Goal: Obtain resource: Obtain resource

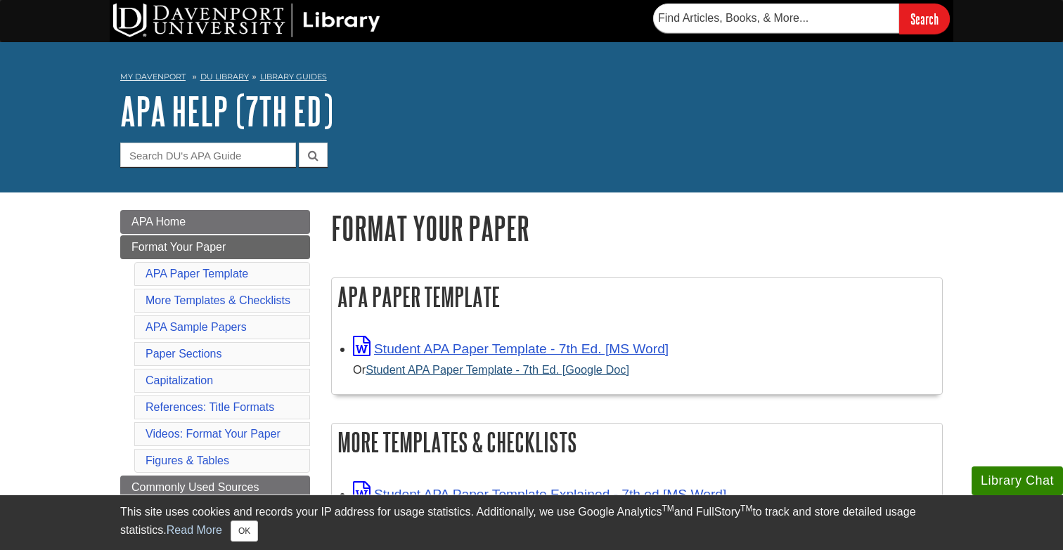
click at [451, 374] on link "Student APA Paper Template - 7th Ed. [Google Doc]" at bounding box center [497, 369] width 264 height 13
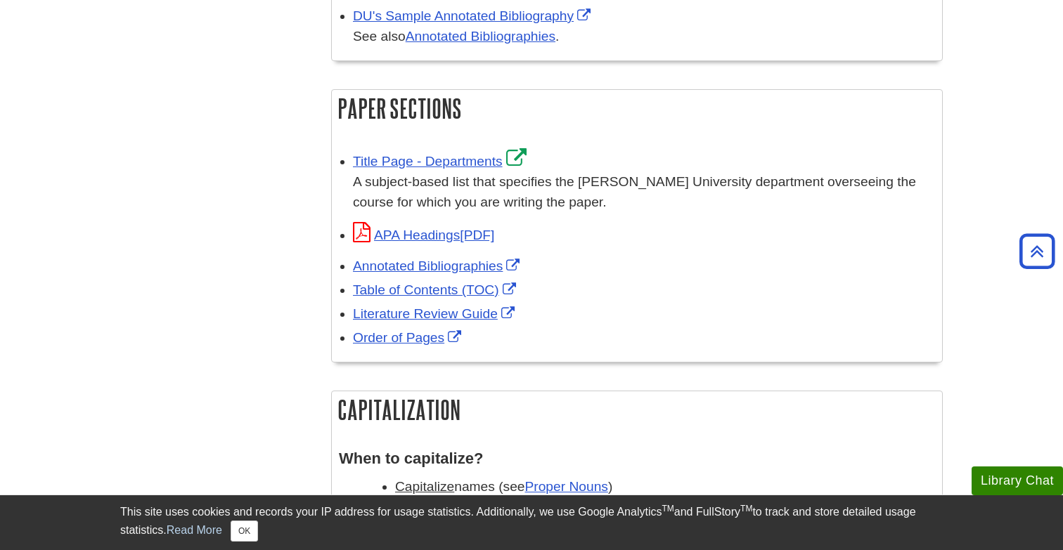
scroll to position [845, 0]
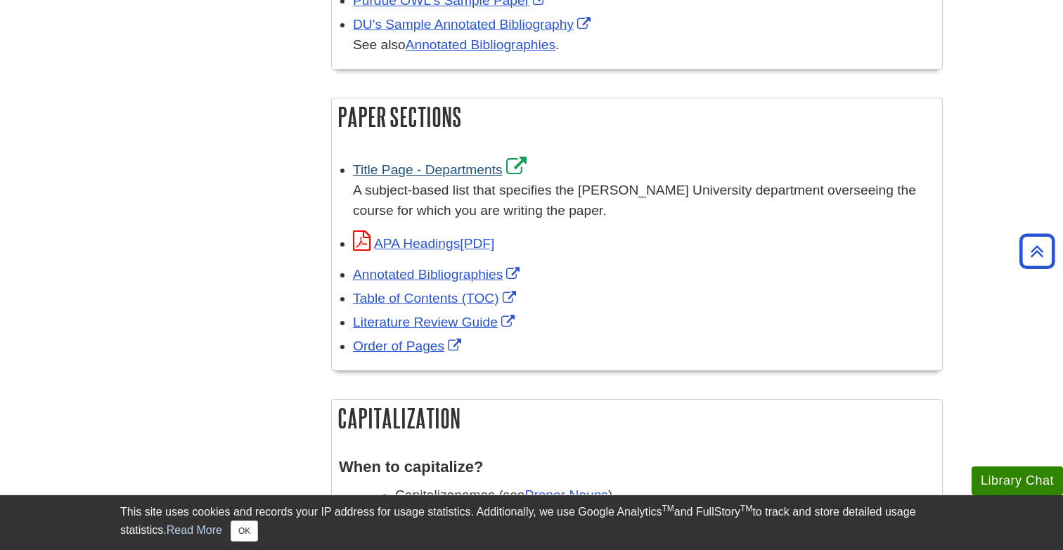
click at [460, 167] on link "Title Page - Departments" at bounding box center [441, 169] width 177 height 15
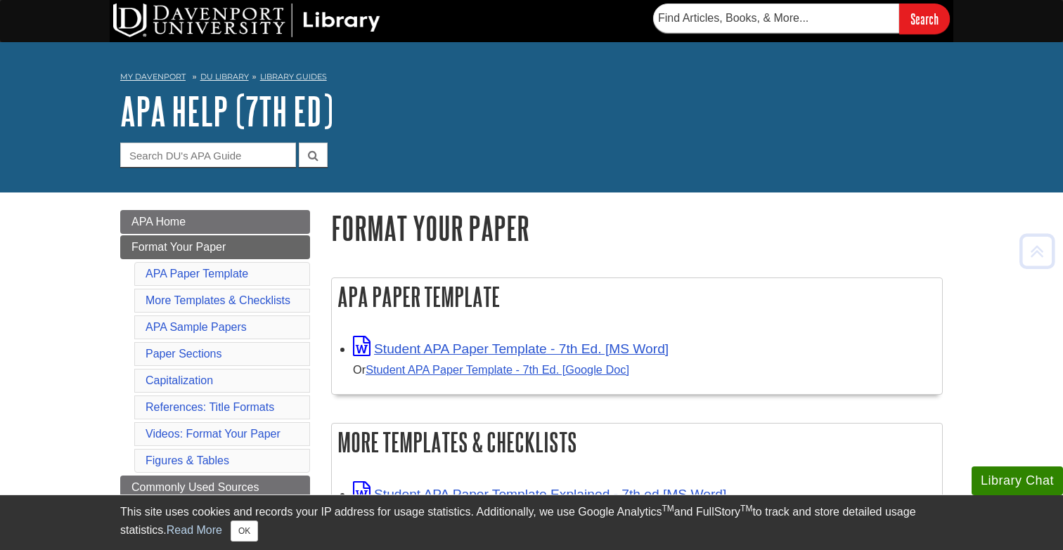
scroll to position [0, 0]
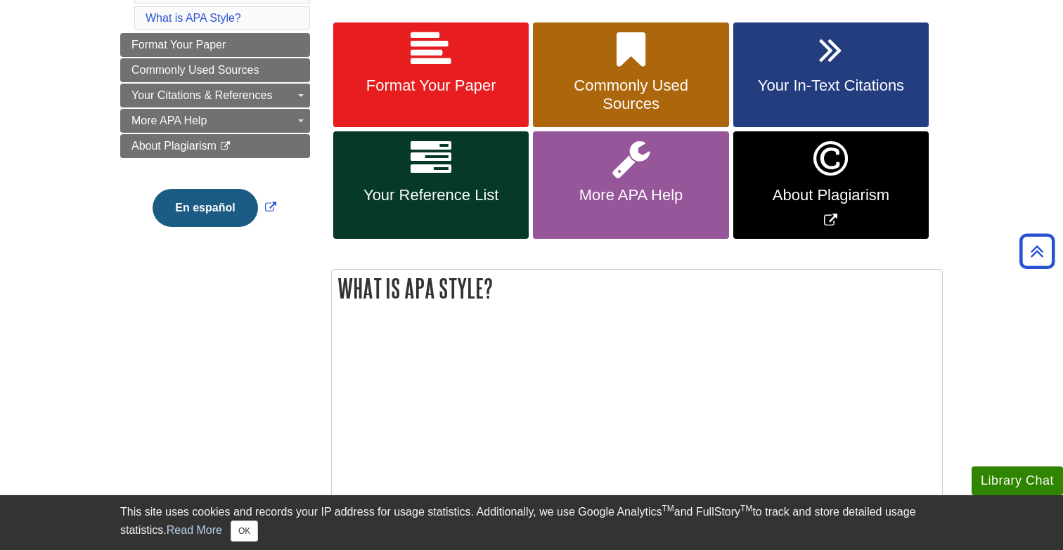
scroll to position [209, 0]
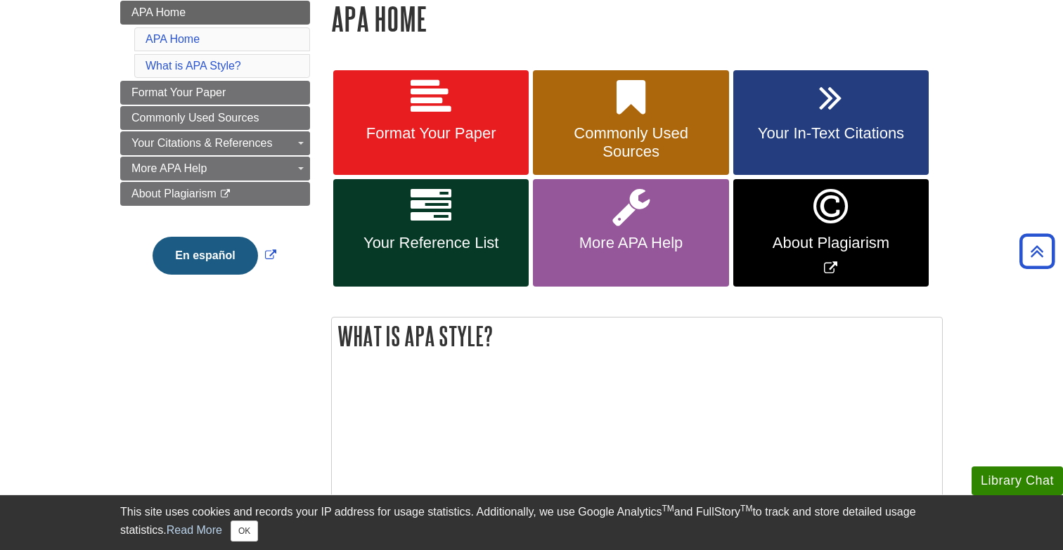
click at [432, 112] on icon at bounding box center [430, 97] width 41 height 41
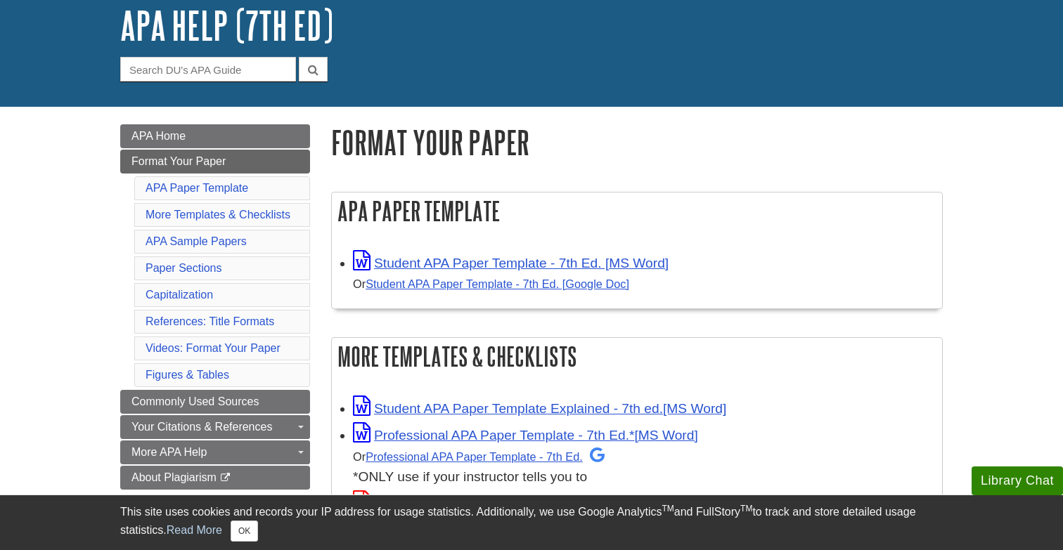
scroll to position [101, 0]
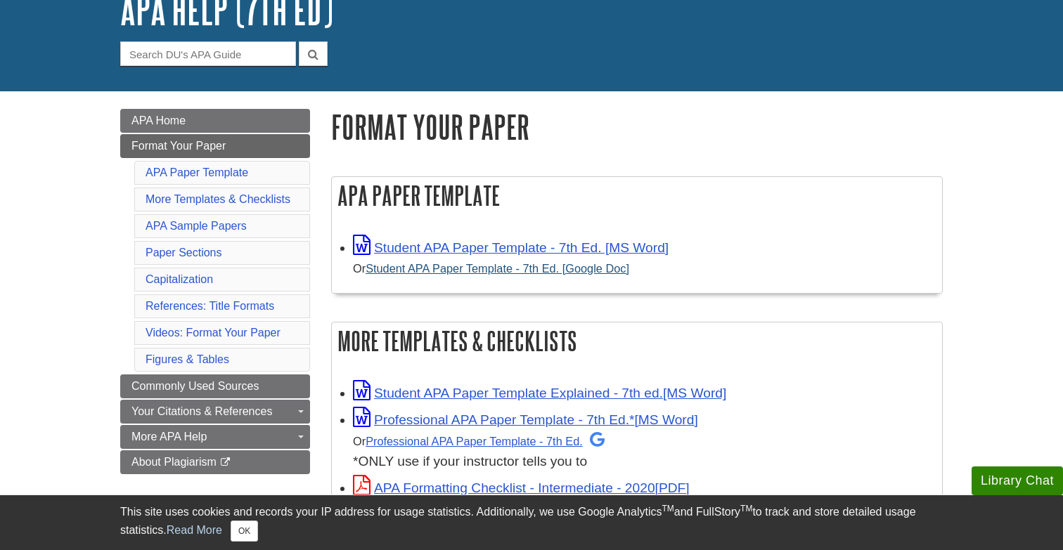
click at [490, 273] on link "Student APA Paper Template - 7th Ed. [Google Doc]" at bounding box center [497, 268] width 264 height 13
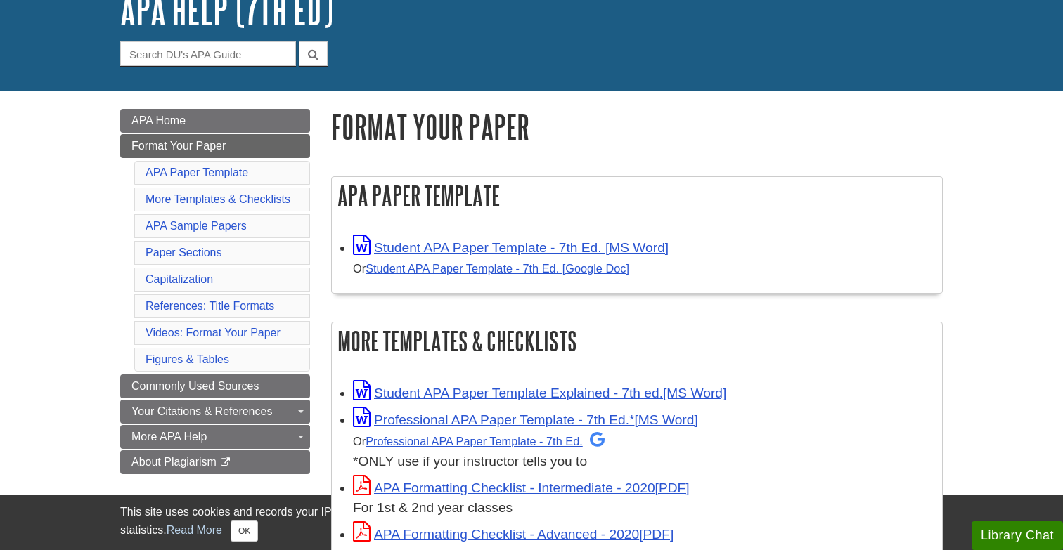
scroll to position [101, 0]
